Goal: Information Seeking & Learning: Stay updated

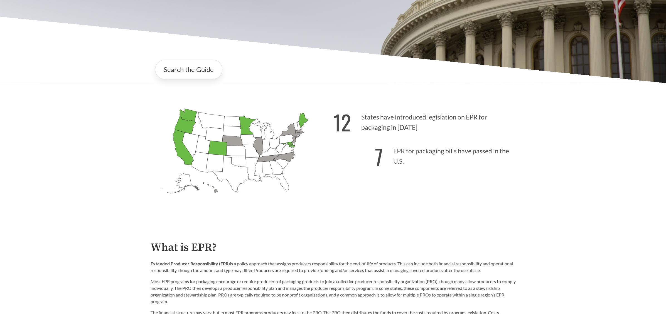
scroll to position [121, 0]
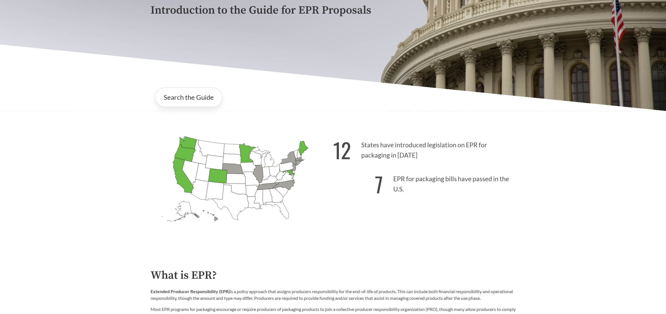
click at [346, 152] on strong "12" at bounding box center [342, 150] width 18 height 31
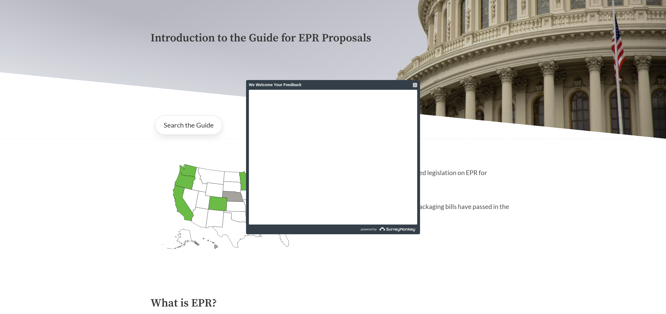
click at [414, 85] on div at bounding box center [414, 85] width 4 height 4
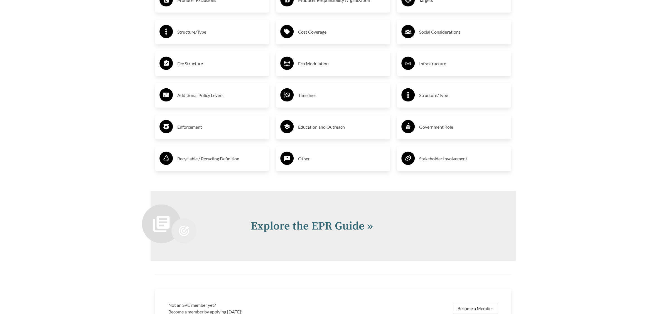
scroll to position [1206, 0]
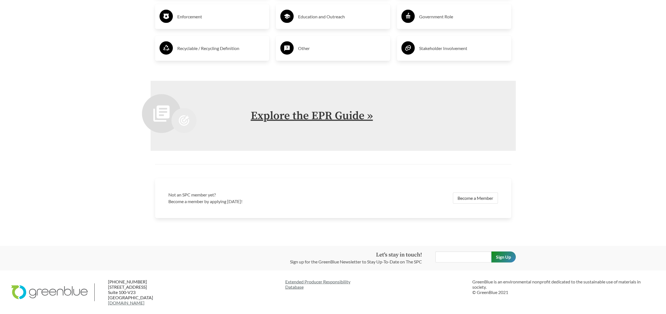
click at [349, 116] on link "Explore the EPR Guide »" at bounding box center [312, 116] width 122 height 14
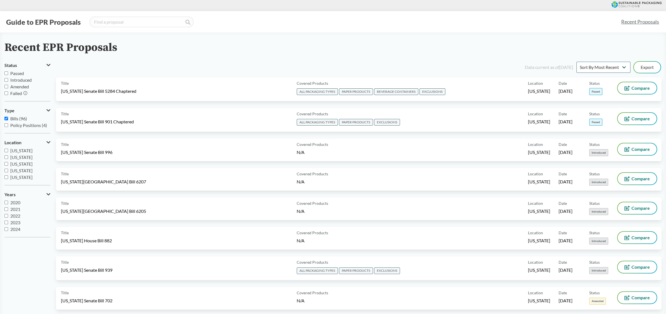
scroll to position [7, 0]
click at [6, 228] on input "2025" at bounding box center [6, 230] width 4 height 4
checkbox input "true"
click at [389, 48] on div "Recent EPR Proposals" at bounding box center [332, 47] width 657 height 13
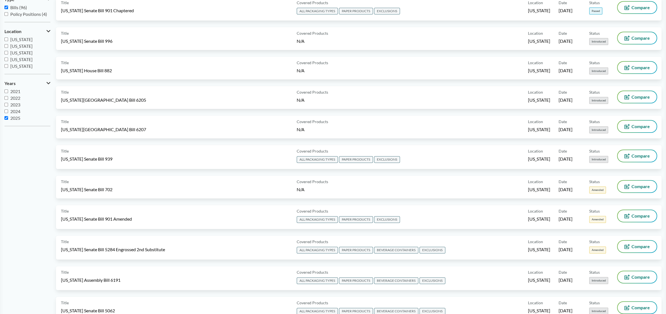
scroll to position [0, 0]
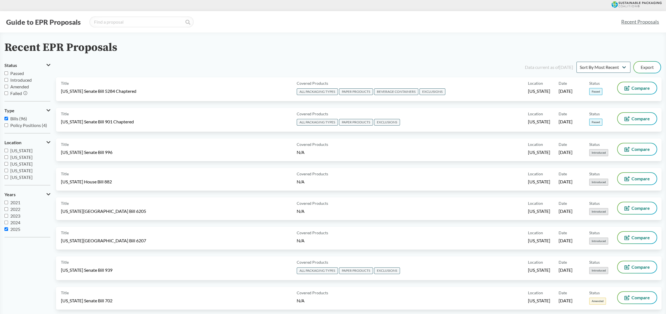
click at [6, 79] on input "Introduced" at bounding box center [6, 80] width 4 height 4
checkbox input "true"
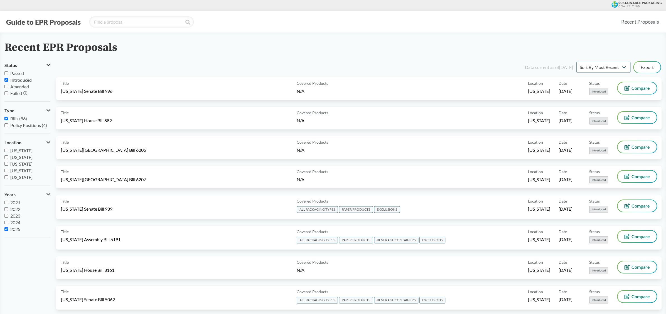
click at [6, 87] on input "Amended" at bounding box center [6, 87] width 4 height 4
checkbox input "true"
